Goal: Information Seeking & Learning: Learn about a topic

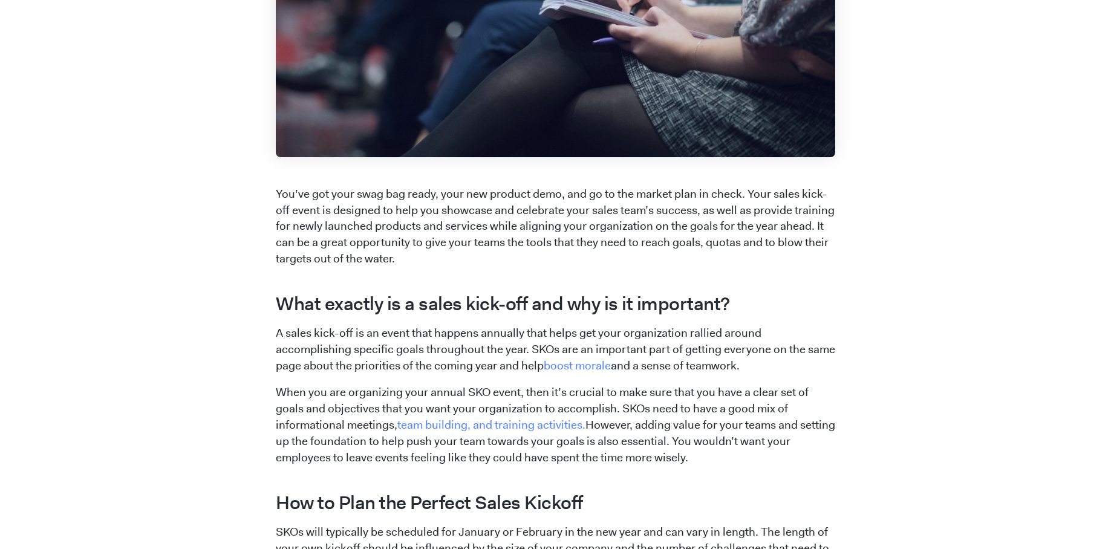
scroll to position [1003, 0]
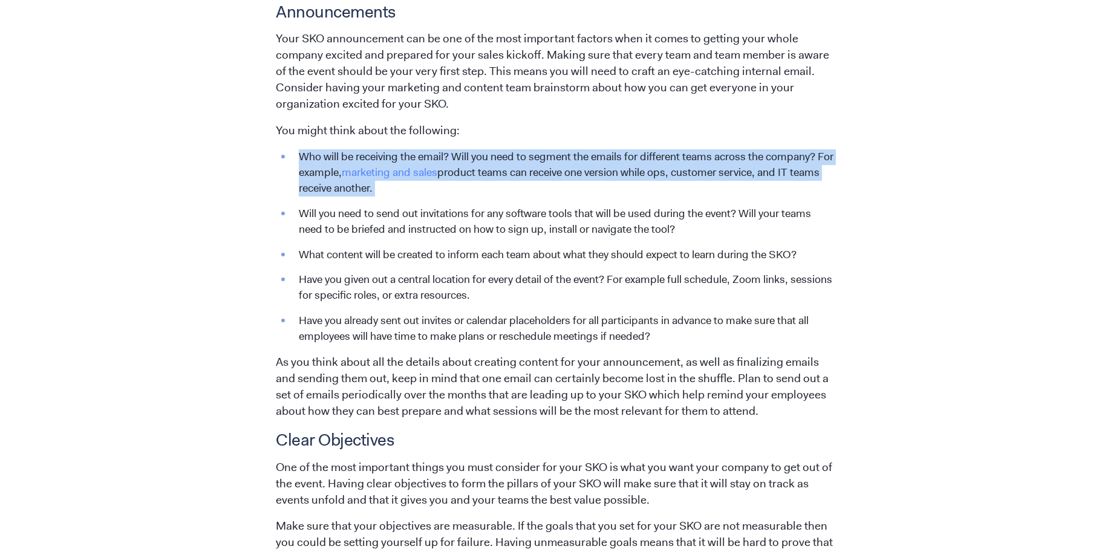
drag, startPoint x: 323, startPoint y: 148, endPoint x: 591, endPoint y: 199, distance: 272.8
click at [591, 199] on span "You’ve got your swag bag ready, your new product demo, and go to the market pla…" at bounding box center [555, 369] width 559 height 1649
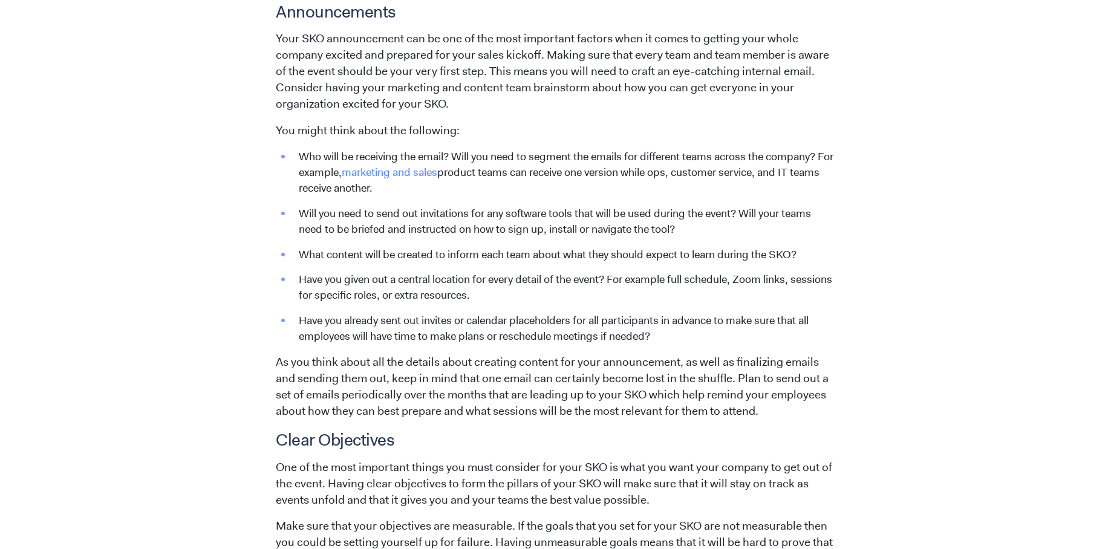
drag, startPoint x: 543, startPoint y: 163, endPoint x: 543, endPoint y: 182, distance: 19.4
click at [543, 182] on span "You’ve got your swag bag ready, your new product demo, and go to the market pla…" at bounding box center [555, 369] width 559 height 1649
click at [543, 182] on li "Who will be receiving the email? Will you need to segment the emails for differ…" at bounding box center [564, 172] width 543 height 47
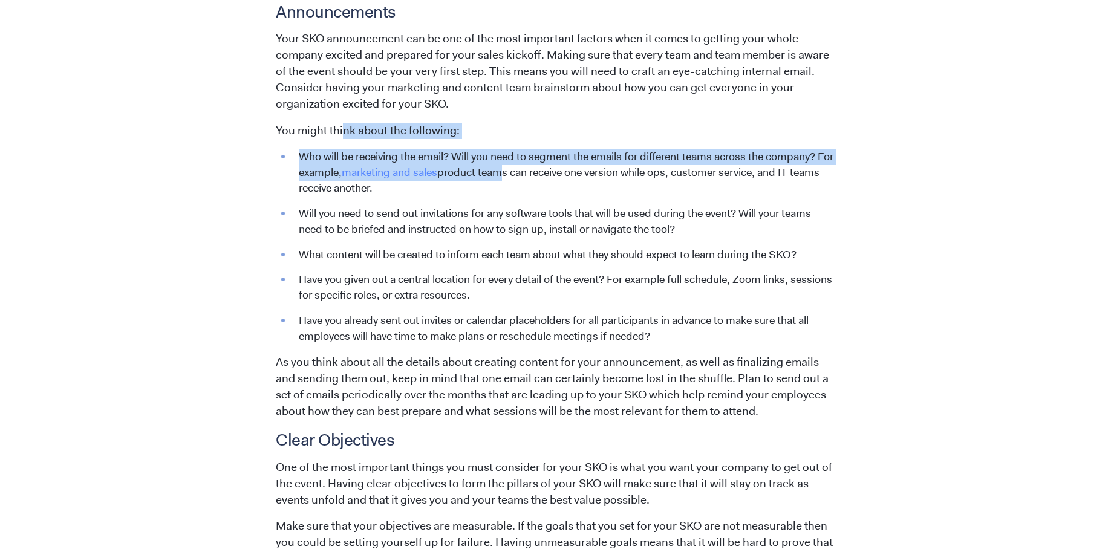
drag, startPoint x: 344, startPoint y: 128, endPoint x: 521, endPoint y: 175, distance: 183.4
click at [521, 175] on span "You’ve got your swag bag ready, your new product demo, and go to the market pla…" at bounding box center [555, 369] width 559 height 1649
click at [521, 175] on li "Who will be receiving the email? Will you need to segment the emails for differ…" at bounding box center [564, 172] width 543 height 47
drag, startPoint x: 544, startPoint y: 143, endPoint x: 543, endPoint y: 180, distance: 36.9
click at [543, 180] on span "You’ve got your swag bag ready, your new product demo, and go to the market pla…" at bounding box center [555, 369] width 559 height 1649
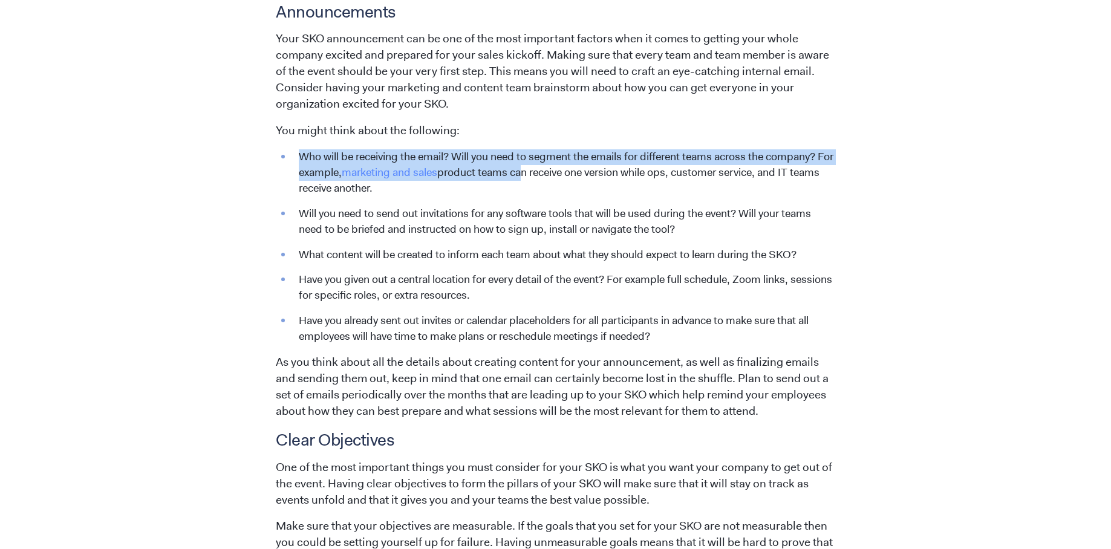
click at [543, 180] on li "Who will be receiving the email? Will you need to segment the emails for differ…" at bounding box center [564, 172] width 543 height 47
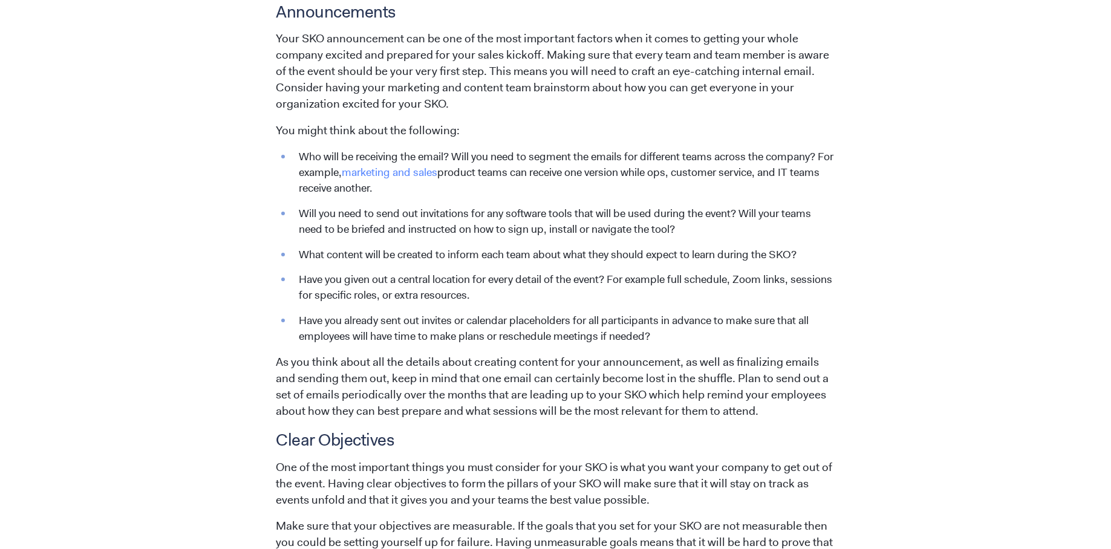
drag, startPoint x: 530, startPoint y: 186, endPoint x: 524, endPoint y: 134, distance: 53.0
click at [524, 134] on span "You’ve got your swag bag ready, your new product demo, and go to the market pla…" at bounding box center [555, 369] width 559 height 1649
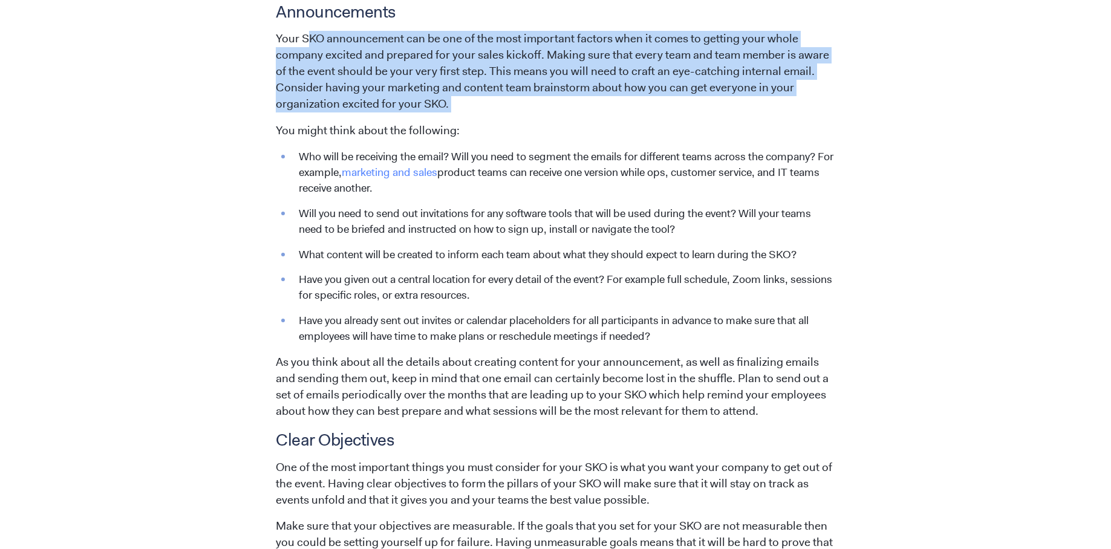
drag, startPoint x: 311, startPoint y: 34, endPoint x: 543, endPoint y: 114, distance: 244.8
click at [543, 114] on span "You’ve got your swag bag ready, your new product demo, and go to the market pla…" at bounding box center [555, 369] width 559 height 1649
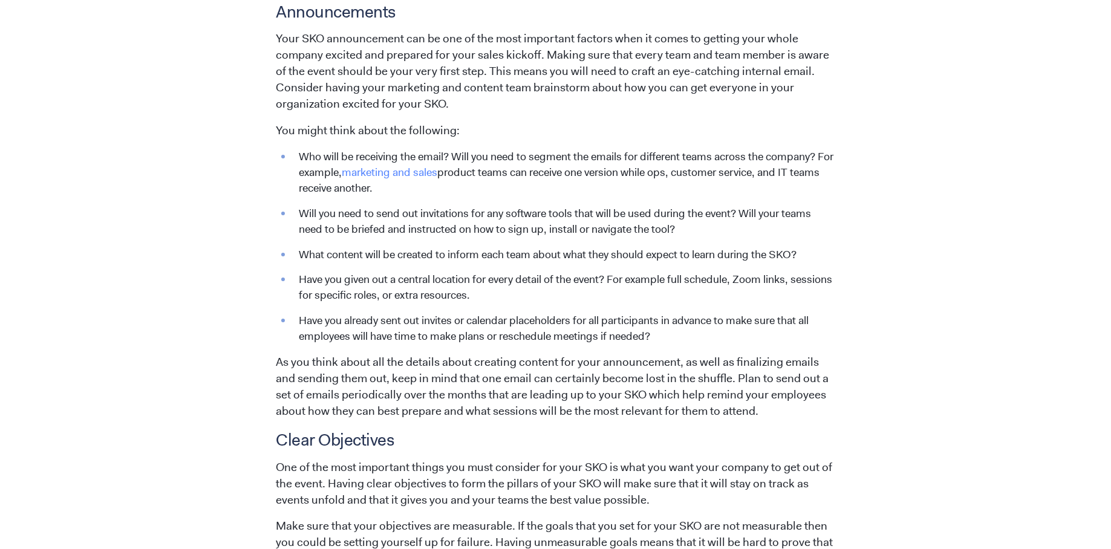
drag, startPoint x: 605, startPoint y: 42, endPoint x: 587, endPoint y: 97, distance: 58.0
click at [587, 97] on p "Your SKO announcement can be one of the most important factors when it comes to…" at bounding box center [555, 72] width 559 height 82
drag, startPoint x: 544, startPoint y: 56, endPoint x: 542, endPoint y: 111, distance: 55.1
click at [542, 111] on p "Your SKO announcement can be one of the most important factors when it comes to…" at bounding box center [555, 72] width 559 height 82
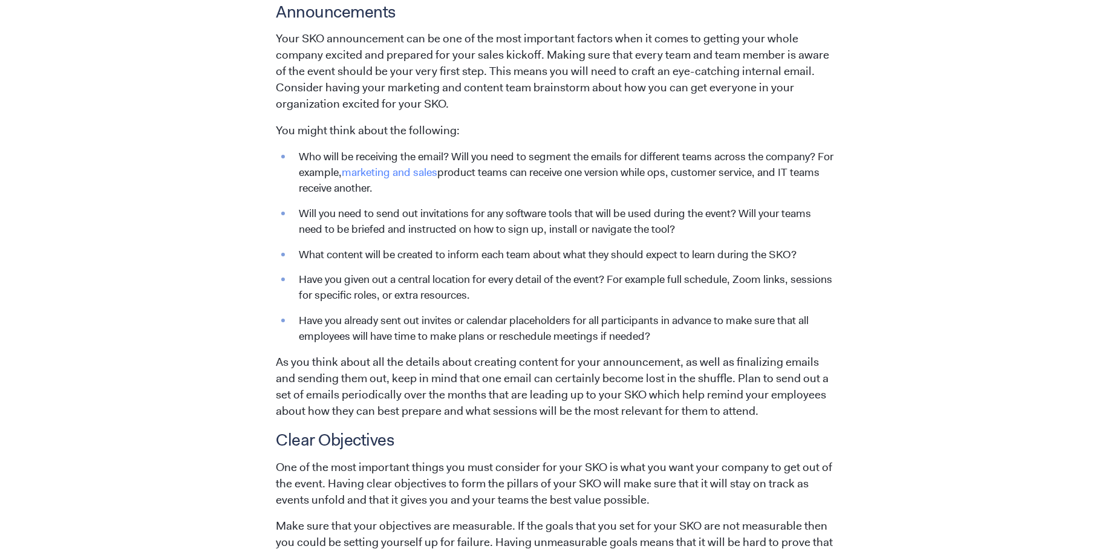
click at [542, 111] on p "Your SKO announcement can be one of the most important factors when it comes to…" at bounding box center [555, 72] width 559 height 82
drag, startPoint x: 452, startPoint y: 106, endPoint x: 402, endPoint y: 51, distance: 74.5
click at [402, 51] on p "Your SKO announcement can be one of the most important factors when it comes to…" at bounding box center [555, 72] width 559 height 82
click at [401, 51] on p "Your SKO announcement can be one of the most important factors when it comes to…" at bounding box center [555, 72] width 559 height 82
drag, startPoint x: 388, startPoint y: 42, endPoint x: 636, endPoint y: 105, distance: 256.4
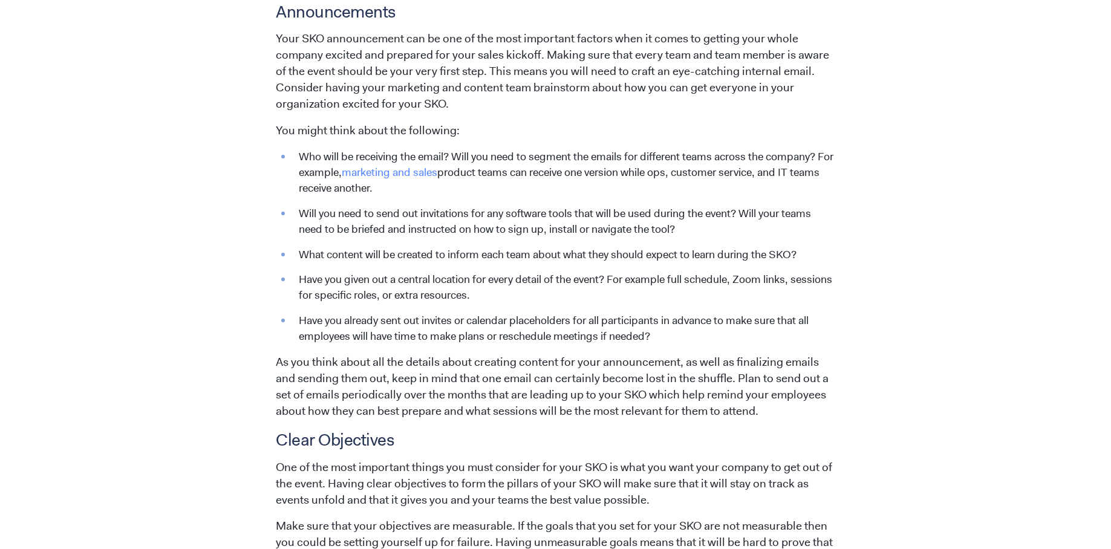
click at [636, 105] on p "Your SKO announcement can be one of the most important factors when it comes to…" at bounding box center [555, 72] width 559 height 82
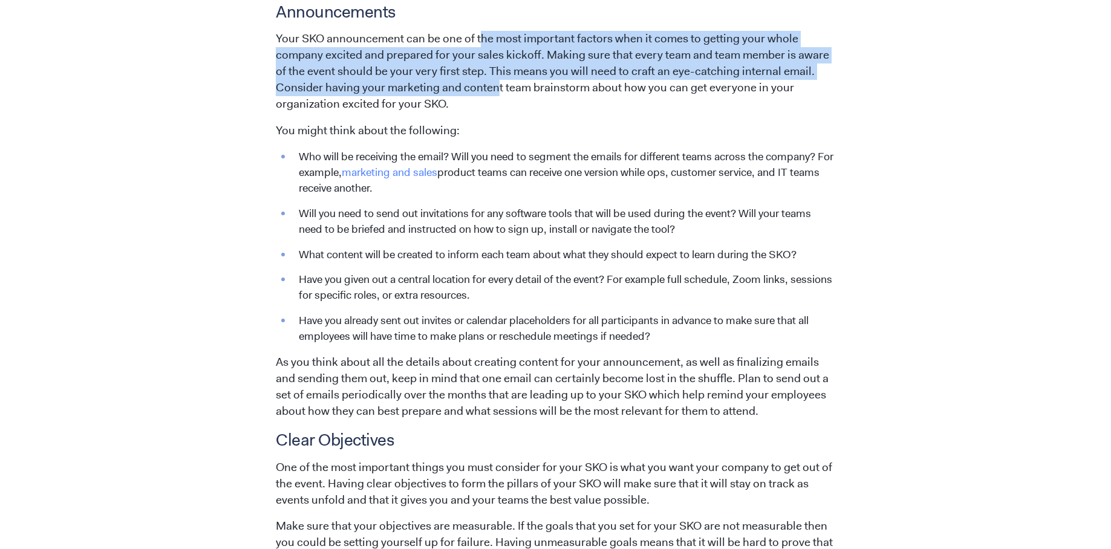
drag, startPoint x: 482, startPoint y: 45, endPoint x: 494, endPoint y: 94, distance: 49.9
click at [494, 94] on p "Your SKO announcement can be one of the most important factors when it comes to…" at bounding box center [555, 72] width 559 height 82
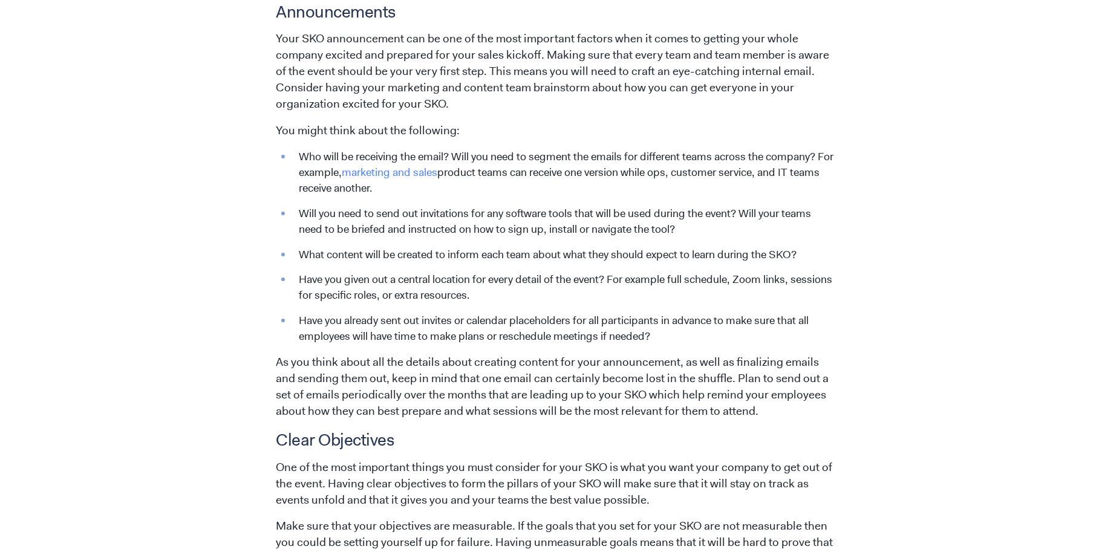
click at [494, 94] on p "Your SKO announcement can be one of the most important factors when it comes to…" at bounding box center [555, 72] width 559 height 82
drag, startPoint x: 470, startPoint y: 105, endPoint x: 455, endPoint y: 47, distance: 59.9
click at [455, 47] on p "Your SKO announcement can be one of the most important factors when it comes to…" at bounding box center [555, 72] width 559 height 82
drag, startPoint x: 589, startPoint y: 62, endPoint x: 581, endPoint y: 109, distance: 47.7
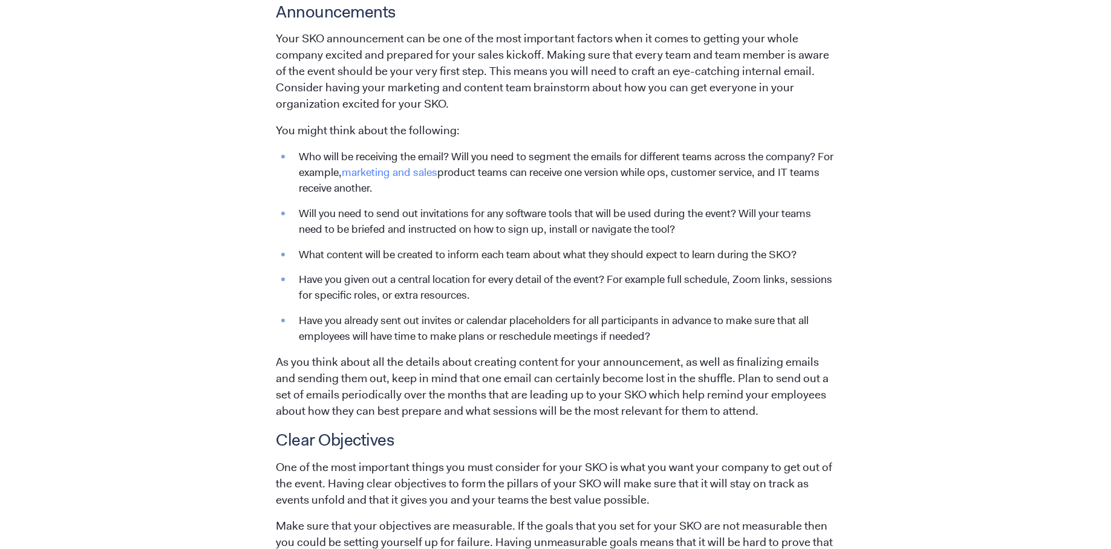
click at [581, 109] on p "Your SKO announcement can be one of the most important factors when it comes to…" at bounding box center [555, 72] width 559 height 82
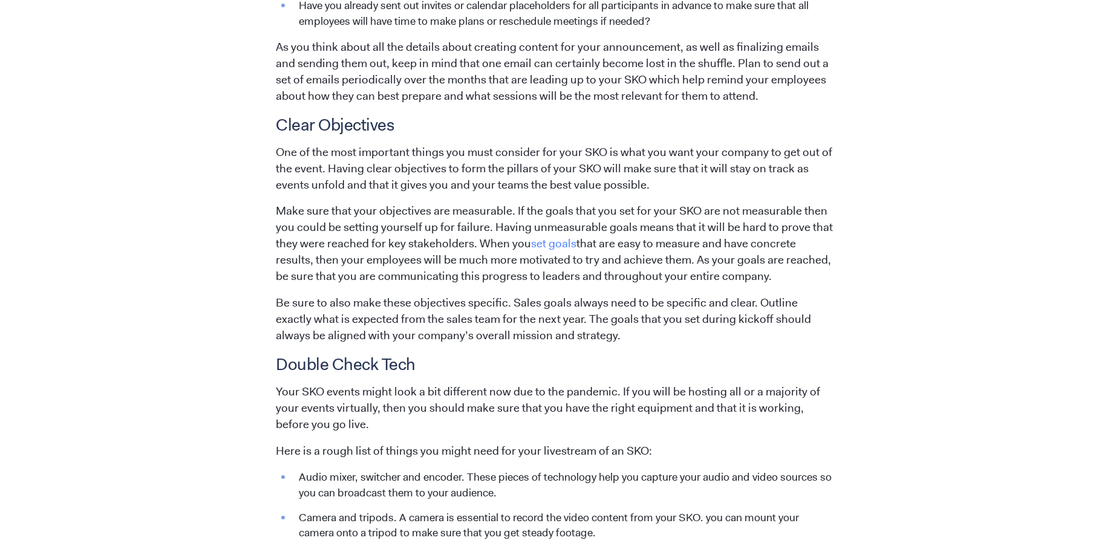
scroll to position [1377, 0]
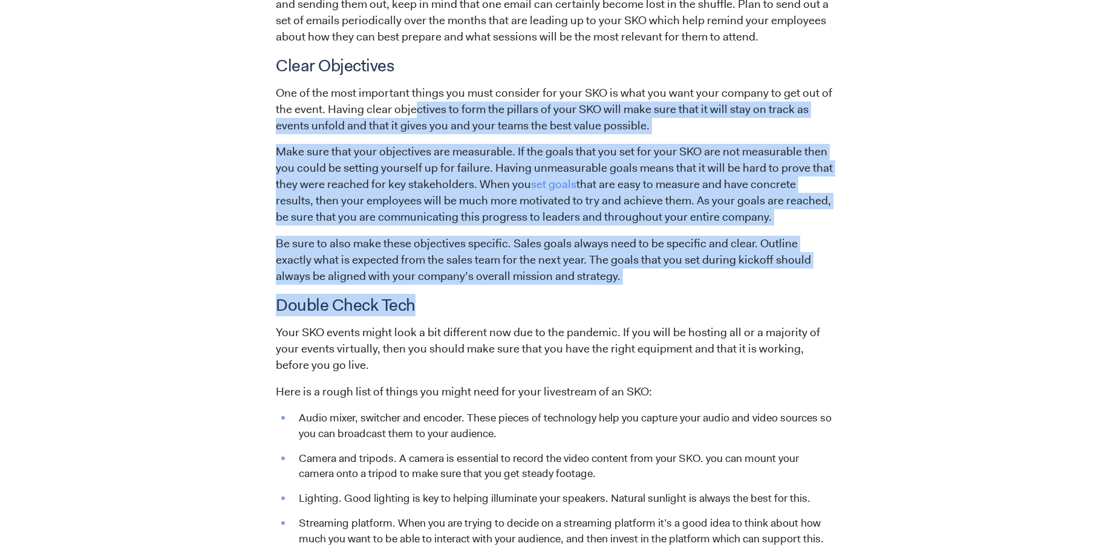
drag, startPoint x: 415, startPoint y: 109, endPoint x: 647, endPoint y: 296, distance: 297.7
click at [647, 296] on h3 "Double Check Tech" at bounding box center [555, 305] width 559 height 21
drag, startPoint x: 478, startPoint y: 255, endPoint x: 408, endPoint y: 128, distance: 145.4
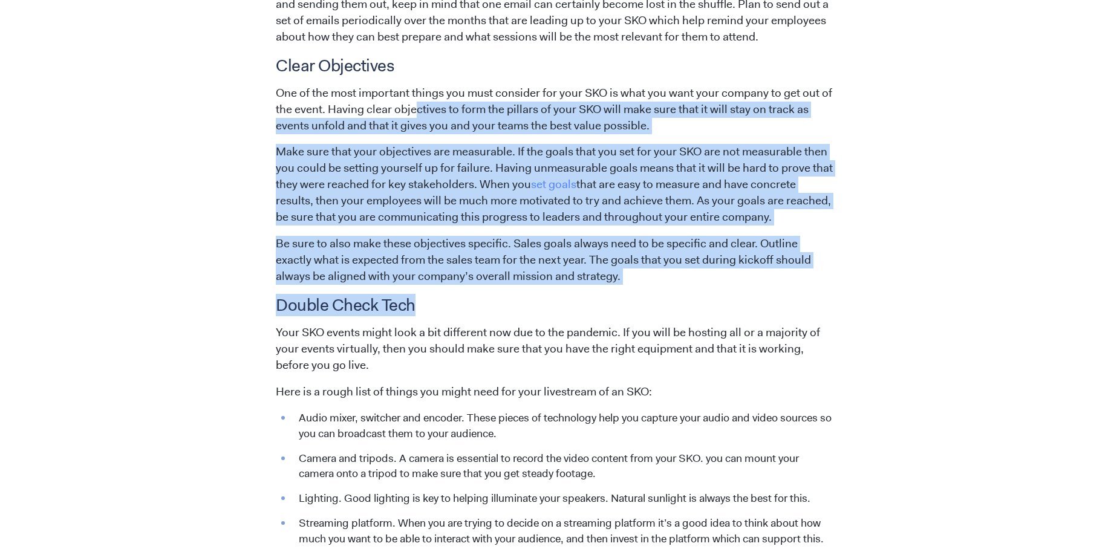
click at [408, 128] on p "One of the most important things you must consider for your SKO is what you wan…" at bounding box center [555, 109] width 559 height 49
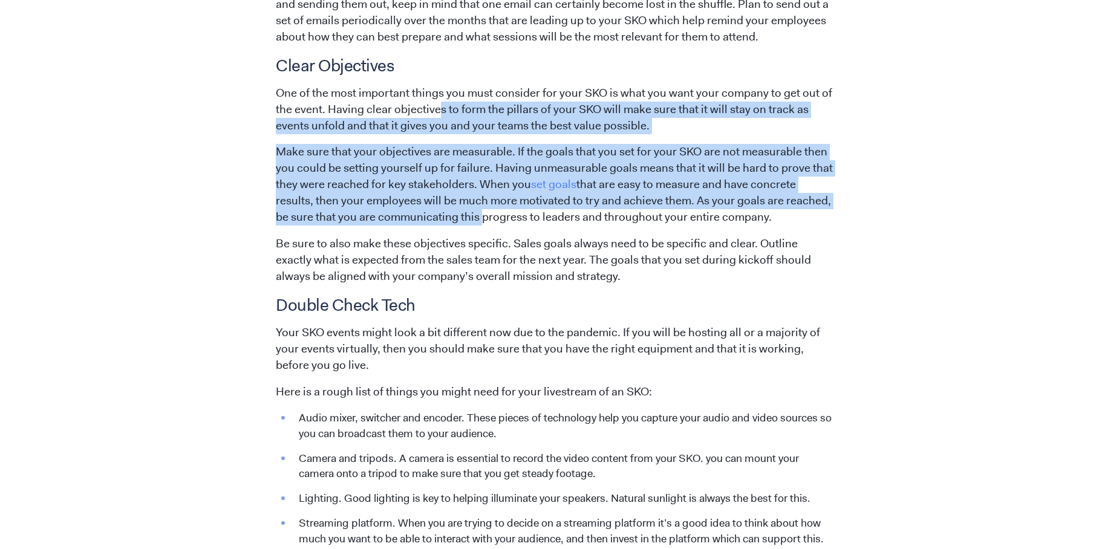
drag, startPoint x: 482, startPoint y: 223, endPoint x: 440, endPoint y: 108, distance: 122.3
click at [440, 108] on p "One of the most important things you must consider for your SKO is what you wan…" at bounding box center [555, 109] width 559 height 49
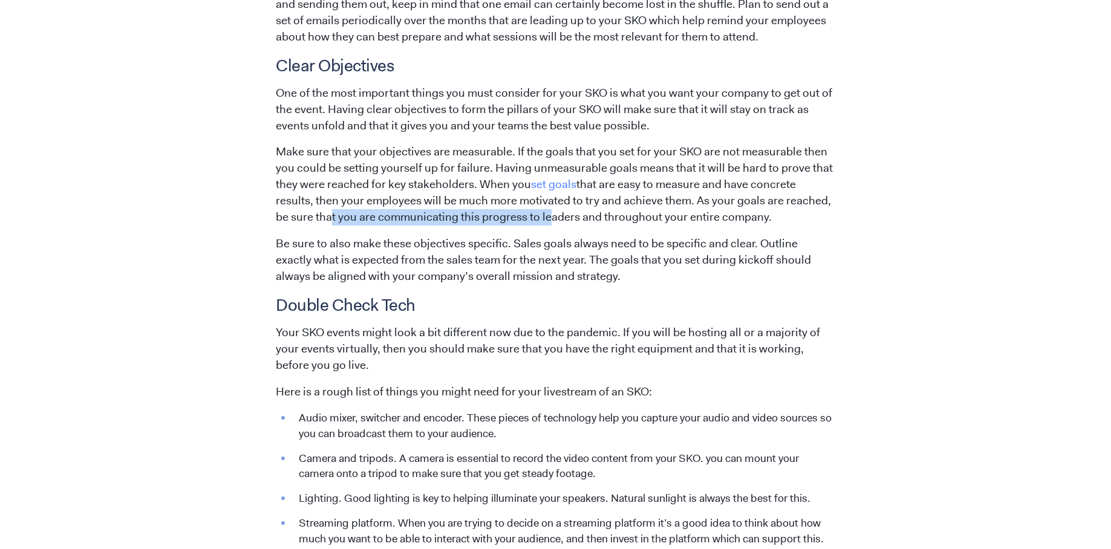
drag, startPoint x: 336, startPoint y: 217, endPoint x: 550, endPoint y: 219, distance: 214.1
click at [550, 219] on p "Make sure that your objectives are measurable. If the goals that you set for yo…" at bounding box center [555, 185] width 559 height 82
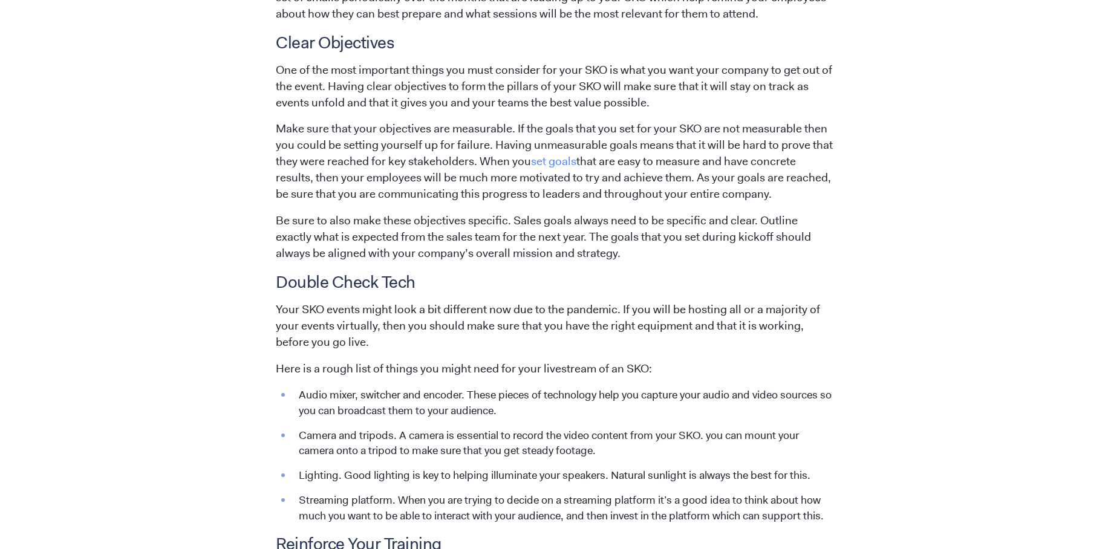
scroll to position [1556, 0]
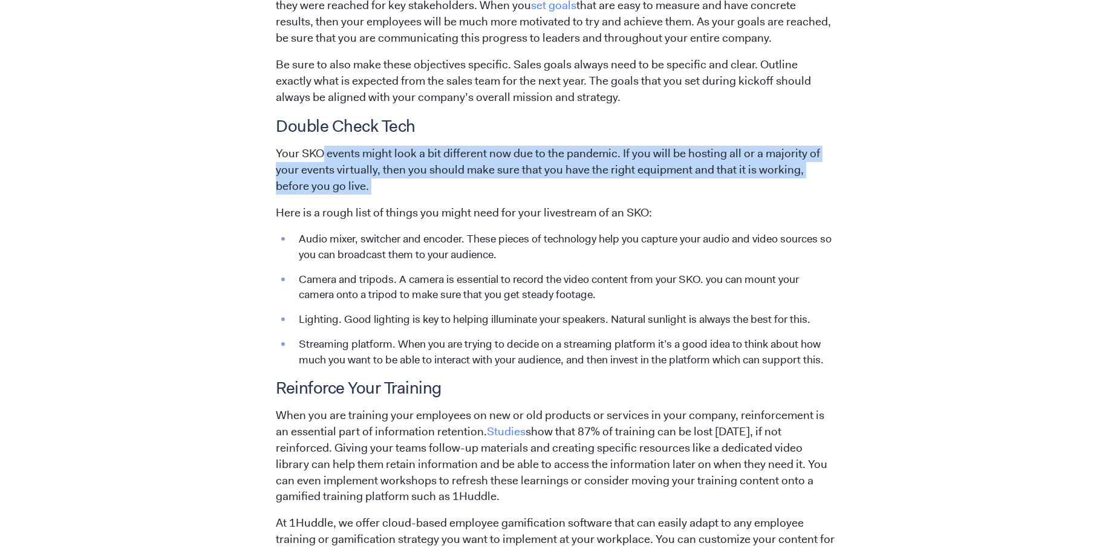
drag, startPoint x: 419, startPoint y: 151, endPoint x: 534, endPoint y: 203, distance: 126.9
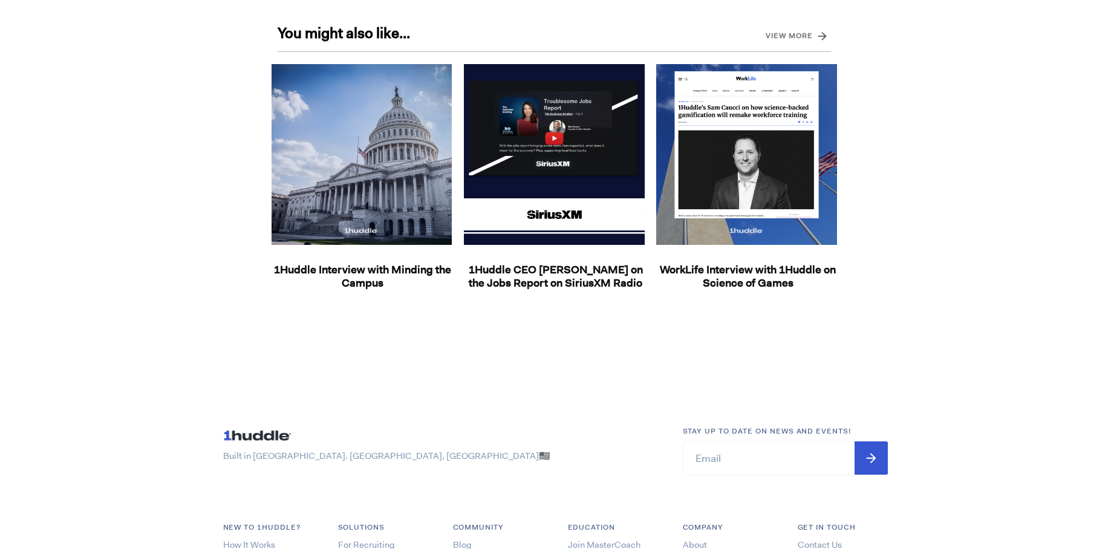
scroll to position [1725, 0]
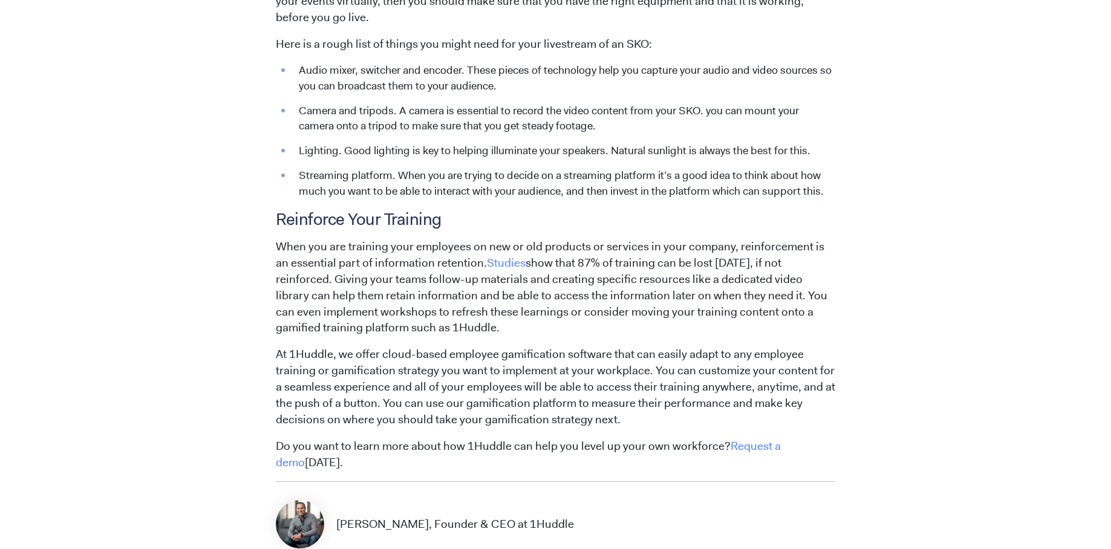
drag, startPoint x: 381, startPoint y: 244, endPoint x: 677, endPoint y: 323, distance: 306.6
click at [677, 323] on p "When you are training your employees on new or old products or services in your…" at bounding box center [555, 288] width 559 height 98
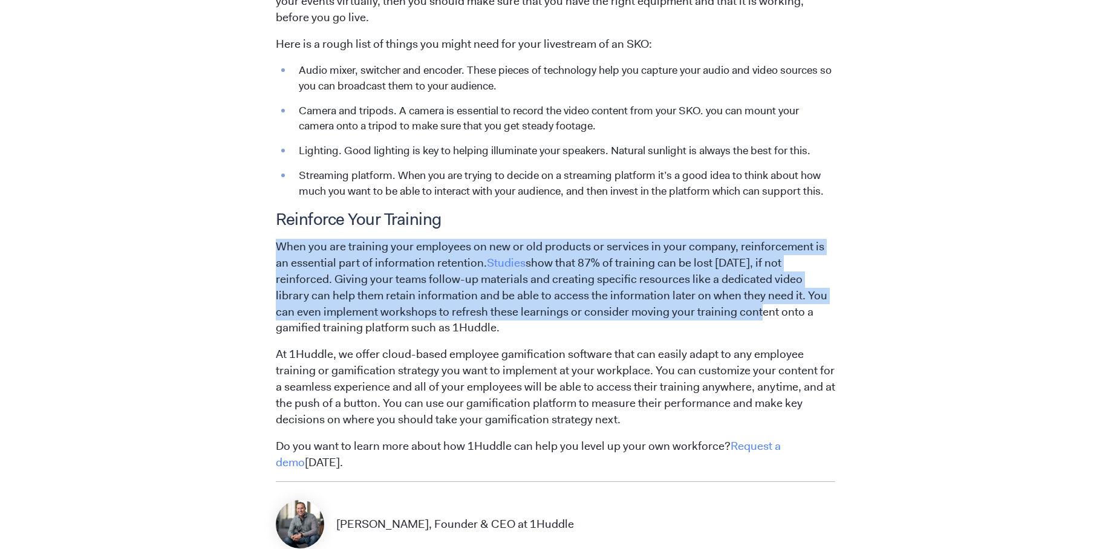
drag, startPoint x: 667, startPoint y: 250, endPoint x: 665, endPoint y: 319, distance: 68.4
click at [665, 319] on p "When you are training your employees on new or old products or services in your…" at bounding box center [555, 288] width 559 height 98
